Goal: Task Accomplishment & Management: Manage account settings

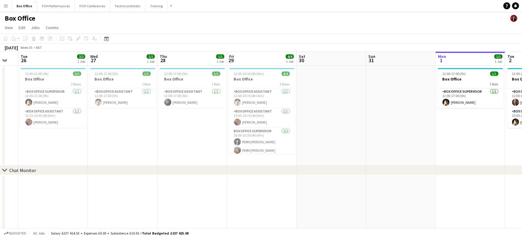
drag, startPoint x: 88, startPoint y: 146, endPoint x: 454, endPoint y: 150, distance: 366.6
click at [454, 150] on app-calendar-viewport "Sun 24 Mon 25 Tue 26 2/2 1 Job Wed 27 1/1 1 Job Thu 28 1/1 1 Job Fri 29 4/4 1 J…" at bounding box center [261, 141] width 522 height 178
drag, startPoint x: 269, startPoint y: 143, endPoint x: 290, endPoint y: 130, distance: 24.1
click at [269, 143] on app-card-role "Box Office Supervisor [DATE] 16:00-20:30 (4h30m) PERM [PERSON_NAME] PERM [PERSO…" at bounding box center [262, 140] width 65 height 28
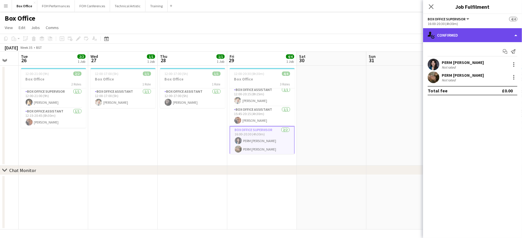
click at [466, 38] on div "single-neutral-actions-check-2 Confirmed" at bounding box center [472, 35] width 99 height 14
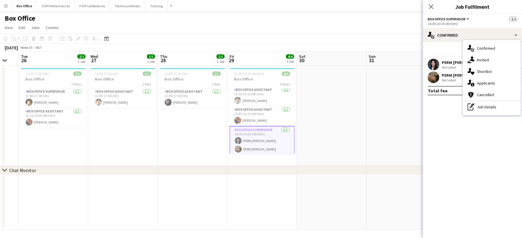
click at [453, 63] on div "PERM [PERSON_NAME]" at bounding box center [463, 62] width 42 height 5
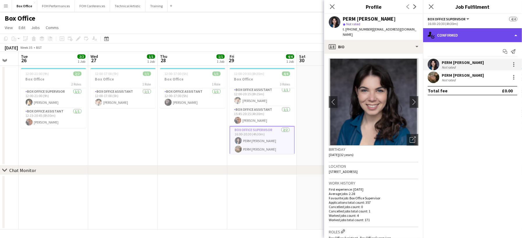
click at [456, 34] on div "single-neutral-actions-check-2 Confirmed" at bounding box center [472, 35] width 99 height 14
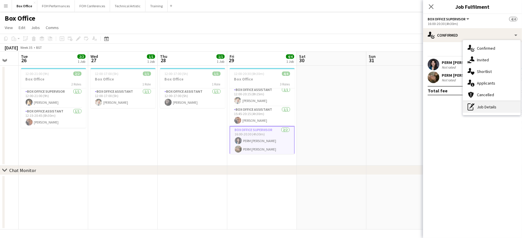
click at [490, 105] on div "pen-write Job Details" at bounding box center [492, 107] width 58 height 12
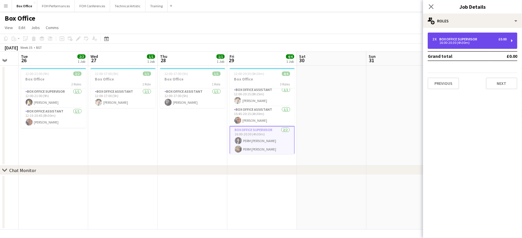
click at [481, 41] on div "16:00-20:30 (4h30m)" at bounding box center [470, 42] width 74 height 3
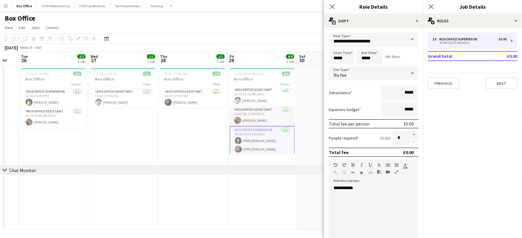
click at [273, 115] on app-card-role "Box Office Assistant [DATE] 15:45-20:15 (4h30m) [PERSON_NAME]" at bounding box center [262, 117] width 65 height 20
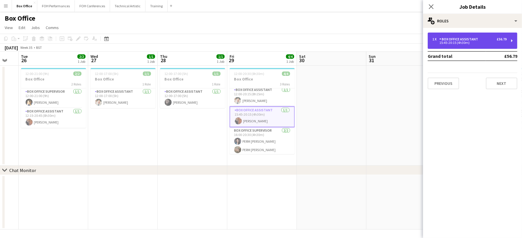
click at [438, 39] on div "1 x" at bounding box center [436, 39] width 7 height 4
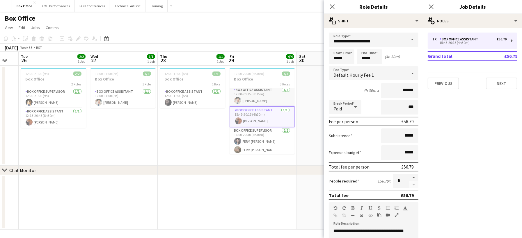
click at [259, 97] on app-card-role "Box Office Assistant [DATE] 12:00-20:15 (8h15m) [PERSON_NAME]" at bounding box center [262, 97] width 65 height 20
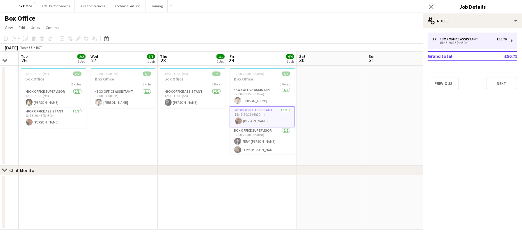
scroll to position [2, 0]
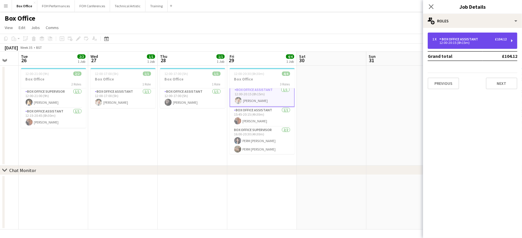
click at [464, 43] on div "12:00-20:15 (8h15m)" at bounding box center [470, 42] width 74 height 3
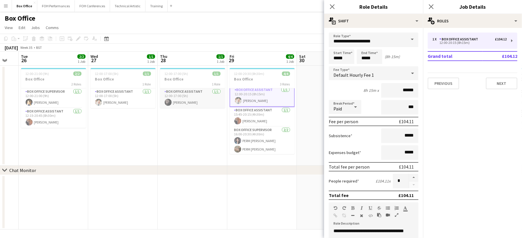
click at [198, 95] on app-card-role "Box Office Assistant [DATE] 12:00-17:00 (5h) [PERSON_NAME]" at bounding box center [192, 99] width 65 height 20
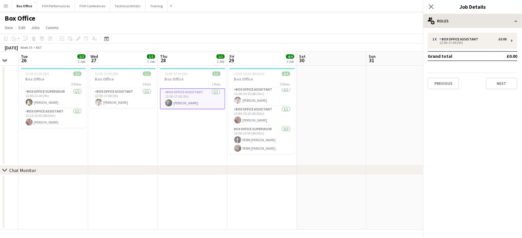
scroll to position [2, 0]
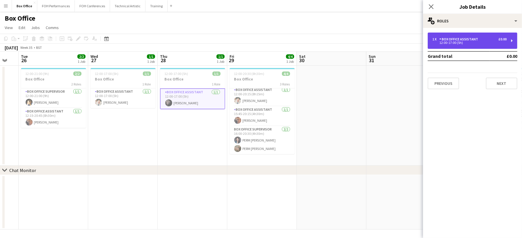
click at [497, 34] on div "1 x Box Office Assistant £0.00 12:00-17:00 (5h)" at bounding box center [473, 41] width 90 height 16
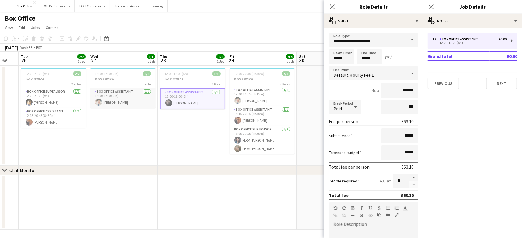
click at [126, 97] on app-card-role "Box Office Assistant [DATE] 12:00-17:00 (5h) [PERSON_NAME]" at bounding box center [123, 99] width 65 height 20
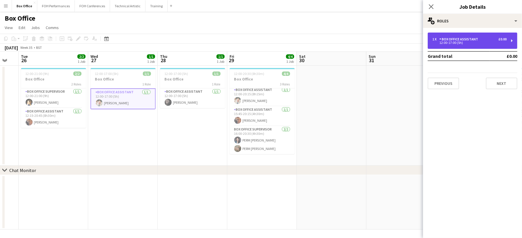
click at [484, 39] on div "1 x Box Office Assistant £0.00" at bounding box center [470, 39] width 74 height 4
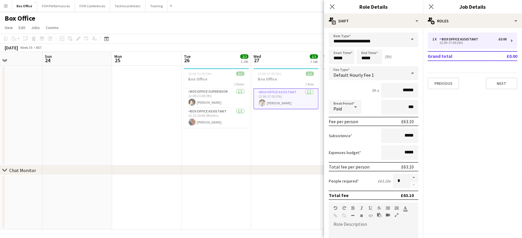
drag, startPoint x: 81, startPoint y: 147, endPoint x: 245, endPoint y: 146, distance: 163.9
click at [245, 146] on app-calendar-viewport "Thu 21 1/1 1 Job Fri 22 1/1 1 Job Sat 23 Sun 24 Mon 25 Tue 26 2/2 1 Job Wed 27 …" at bounding box center [261, 141] width 522 height 178
click at [227, 96] on app-card-role "Box Office Supervisor [DATE] 12:00-21:00 (9h) [PERSON_NAME]" at bounding box center [217, 99] width 65 height 20
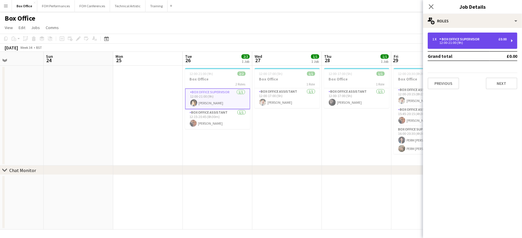
click at [444, 38] on div "Box Office Supervisor" at bounding box center [461, 39] width 43 height 4
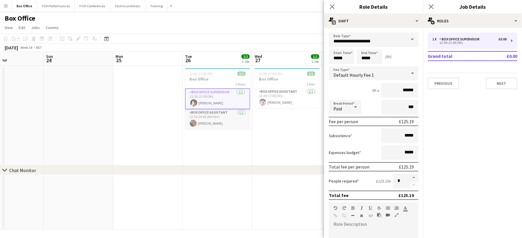
click at [210, 121] on app-card-role "Box Office Assistant [DATE] 12:15-20:45 (8h30m) [PERSON_NAME]" at bounding box center [217, 119] width 65 height 20
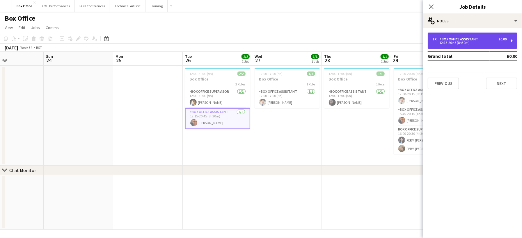
click at [459, 41] on div "12:15-20:45 (8h30m)" at bounding box center [470, 42] width 74 height 3
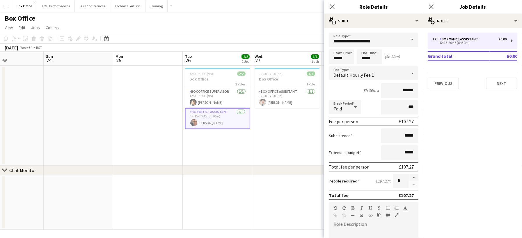
scroll to position [0, 142]
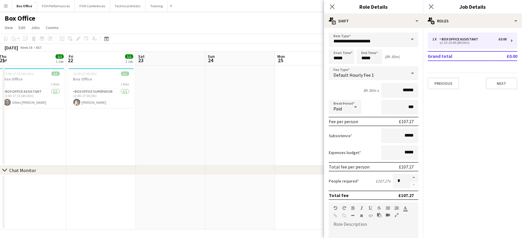
drag, startPoint x: 70, startPoint y: 148, endPoint x: 427, endPoint y: 130, distance: 356.8
click at [427, 130] on body "Menu Boards Boards Boards All jobs Status Workforce Workforce My Workforce Recr…" at bounding box center [261, 120] width 522 height 240
click at [107, 105] on app-card-role "Box Office Supervisor [DATE] 12:00-17:00 (5h) [PERSON_NAME]" at bounding box center [101, 99] width 65 height 20
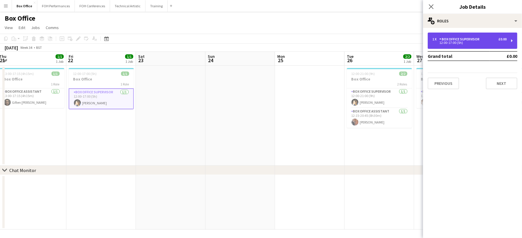
click at [476, 40] on div "Box Office Supervisor" at bounding box center [461, 39] width 43 height 4
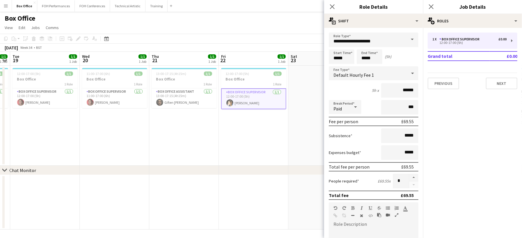
drag, startPoint x: 42, startPoint y: 135, endPoint x: 184, endPoint y: 160, distance: 144.8
click at [192, 160] on app-calendar-viewport "Sun 17 Mon 18 1/1 1 Job Tue 19 1/1 1 Job Wed 20 1/1 1 Job Thu 21 1/1 1 Job Fri …" at bounding box center [261, 141] width 522 height 178
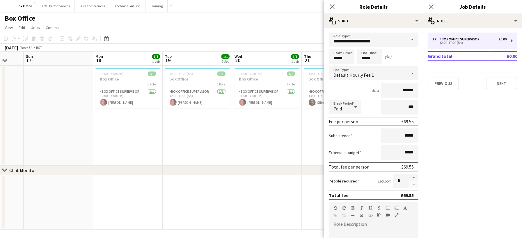
scroll to position [0, 183]
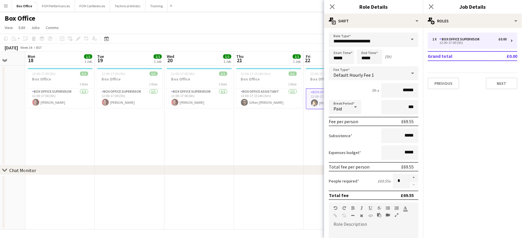
drag, startPoint x: 54, startPoint y: 127, endPoint x: 141, endPoint y: 128, distance: 87.1
click at [141, 128] on app-calendar-viewport "Fri 15 1/1 1 Job Sat 16 Sun 17 Mon 18 1/1 1 Job Tue 19 1/1 1 Job Wed 20 1/1 1 J…" at bounding box center [261, 141] width 522 height 178
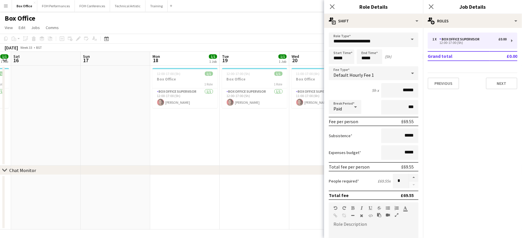
drag, startPoint x: 116, startPoint y: 139, endPoint x: 233, endPoint y: 144, distance: 116.6
click at [245, 143] on app-calendar-viewport "Thu 14 1/1 1 Job Fri 15 1/1 1 Job Sat 16 Sun 17 Mon 18 1/1 1 Job Tue 19 1/1 1 J…" at bounding box center [261, 141] width 522 height 178
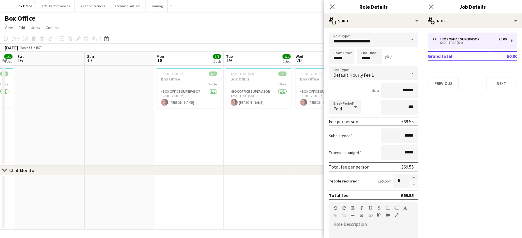
click at [213, 142] on app-date-cell "12:00-17:00 (5h) 1/1 Box Office 1 Role Box Office Supervisor [DATE] 12:00-17:00…" at bounding box center [189, 116] width 70 height 100
